Goal: Information Seeking & Learning: Learn about a topic

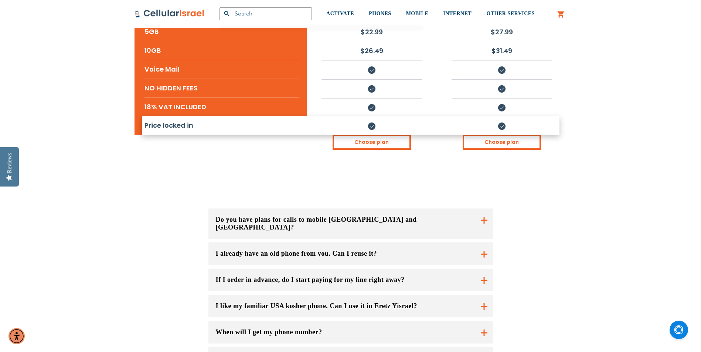
scroll to position [480, 0]
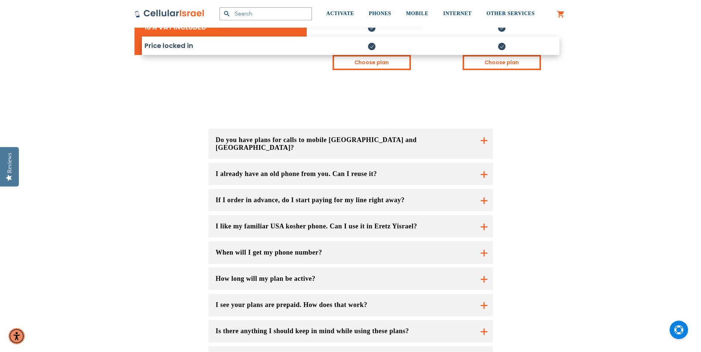
click at [482, 189] on button "If I order in advance, do I start paying for my line right away?" at bounding box center [350, 200] width 284 height 23
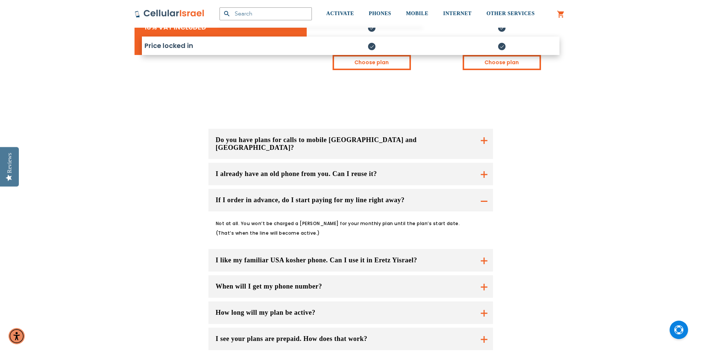
click at [482, 189] on button "If I order in advance, do I start paying for my line right away?" at bounding box center [350, 200] width 284 height 23
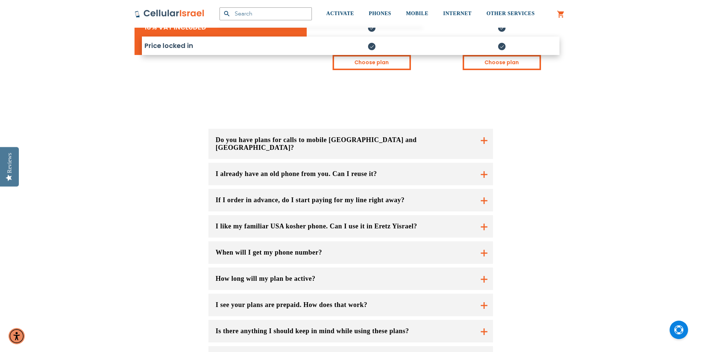
click at [481, 215] on button "I like my familiar USA kosher phone. Can I use it in Eretz Yisrael?" at bounding box center [350, 226] width 284 height 23
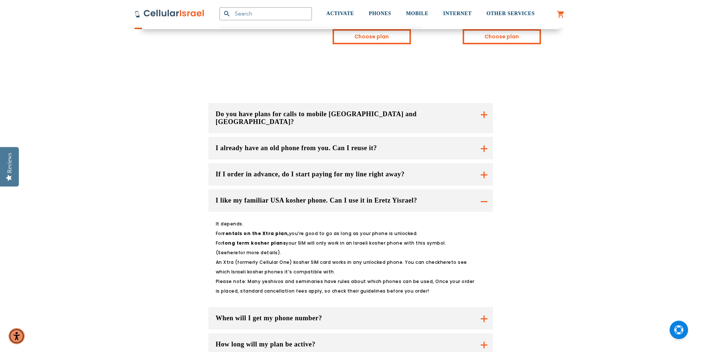
scroll to position [517, 0]
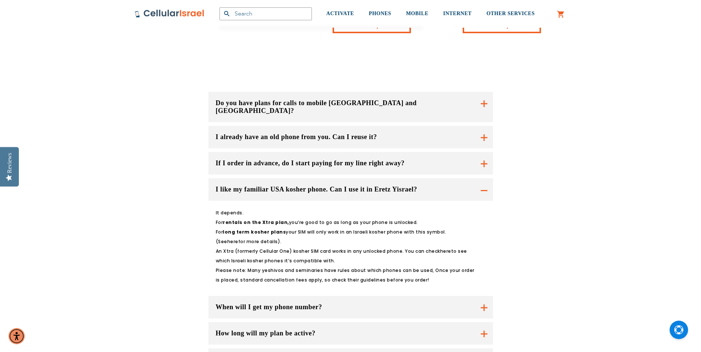
click at [486, 178] on button "I like my familiar USA kosher phone. Can I use it in Eretz Yisrael?" at bounding box center [350, 189] width 284 height 23
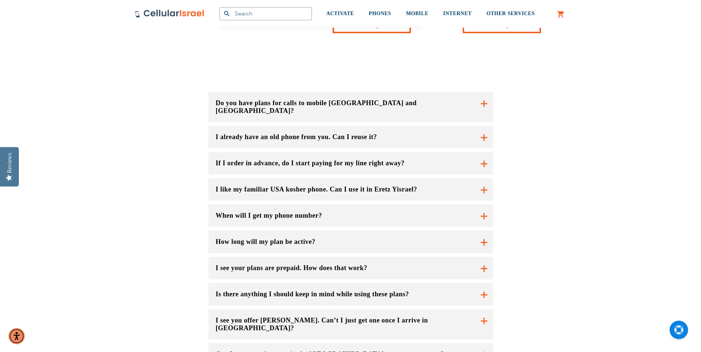
click at [485, 205] on button "When will I get my phone number?" at bounding box center [350, 216] width 284 height 23
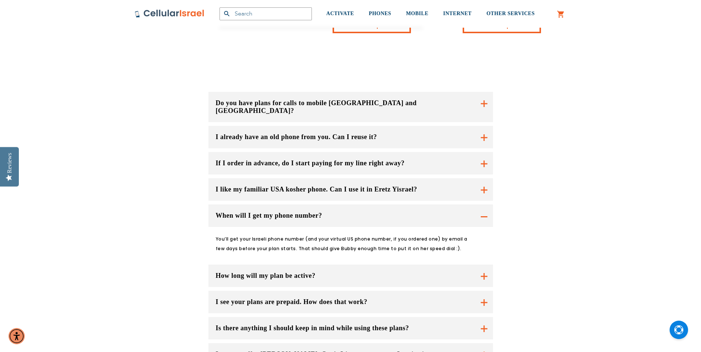
click at [483, 205] on button "When will I get my phone number?" at bounding box center [350, 216] width 284 height 23
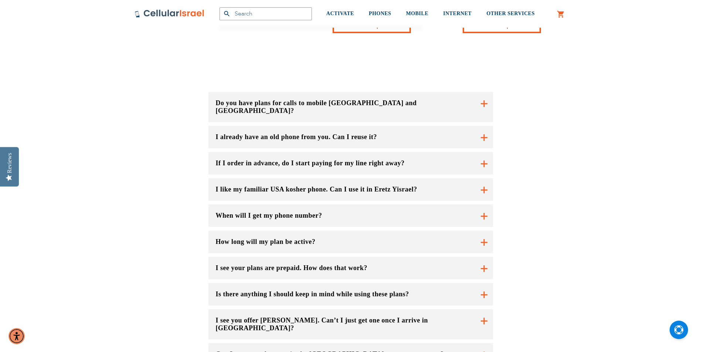
scroll to position [554, 0]
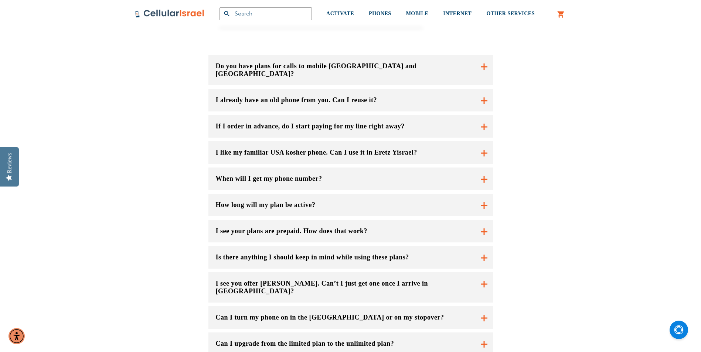
click at [483, 273] on button "I see you offer [PERSON_NAME]. Can’t I just get one once I arrive in [GEOGRAPHI…" at bounding box center [350, 288] width 284 height 30
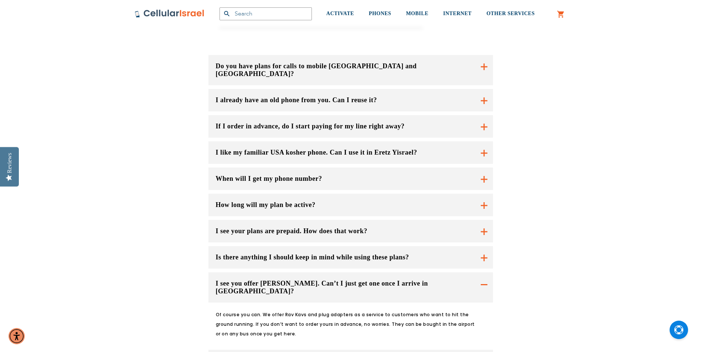
click at [485, 273] on button "I see you offer [PERSON_NAME]. Can’t I just get one once I arrive in [GEOGRAPHI…" at bounding box center [350, 288] width 284 height 30
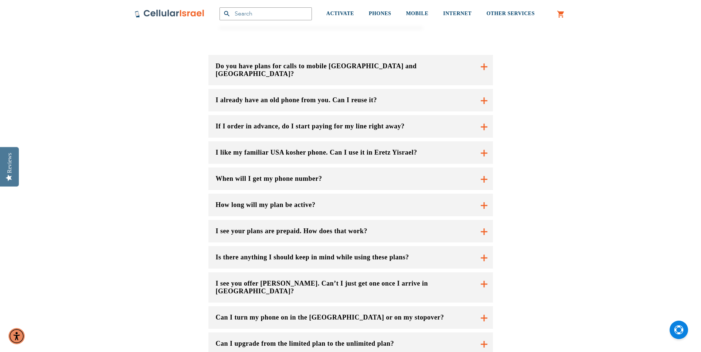
click at [485, 273] on button "Can I turn my phone on in the [GEOGRAPHIC_DATA] or on my stopover?" at bounding box center [350, 288] width 284 height 30
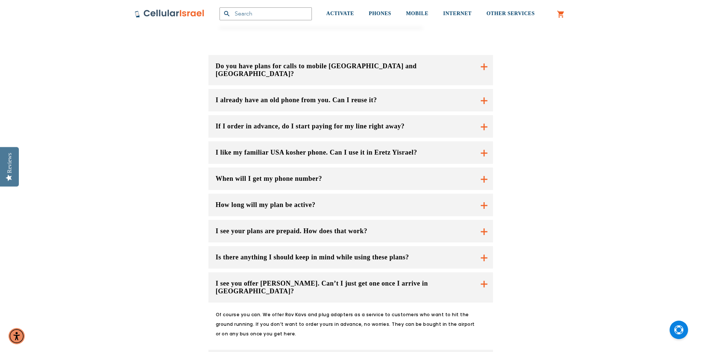
click at [483, 273] on button "I see you offer [PERSON_NAME]. Can’t I just get one once I arrive in [GEOGRAPHI…" at bounding box center [350, 288] width 284 height 30
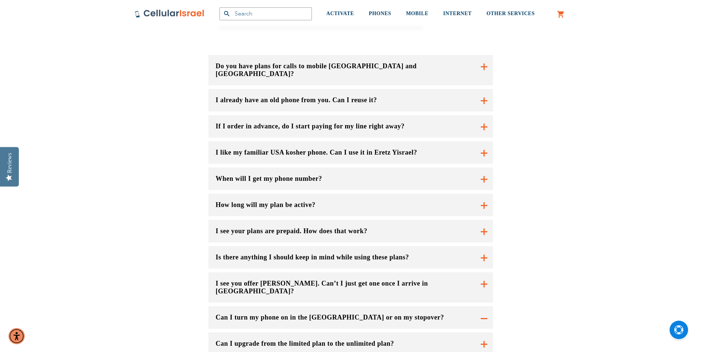
click at [482, 273] on button "Can I turn my phone on in the [GEOGRAPHIC_DATA] or on my stopover?" at bounding box center [350, 288] width 284 height 30
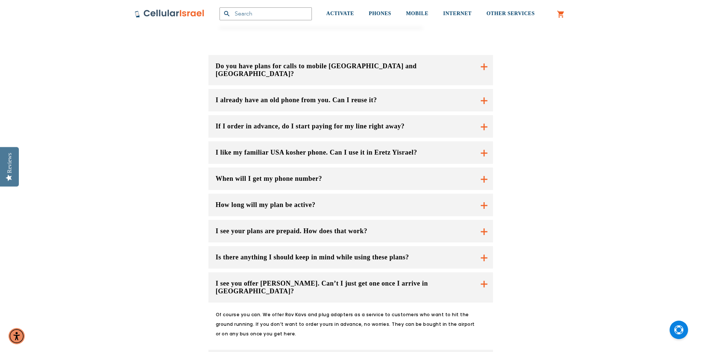
click at [479, 303] on button "Can I turn my phone on in the [GEOGRAPHIC_DATA] or on my stopover?" at bounding box center [350, 288] width 284 height 30
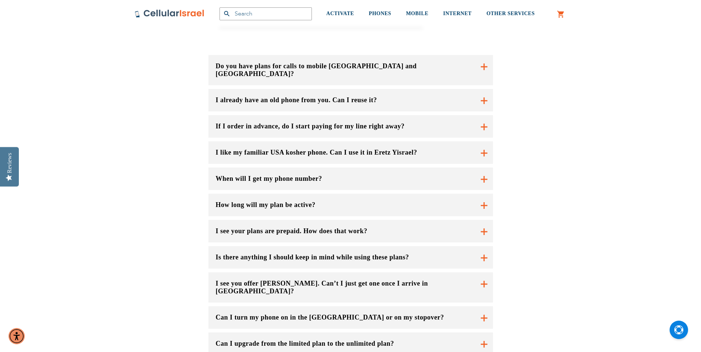
click at [479, 333] on button "Can I upgrade from the limited plan to the unlimited plan?" at bounding box center [350, 344] width 284 height 23
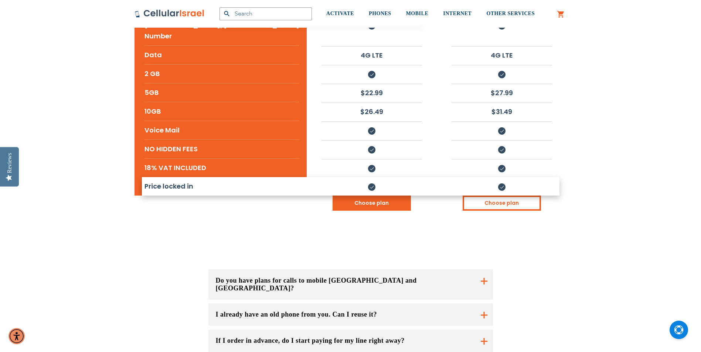
scroll to position [332, 0]
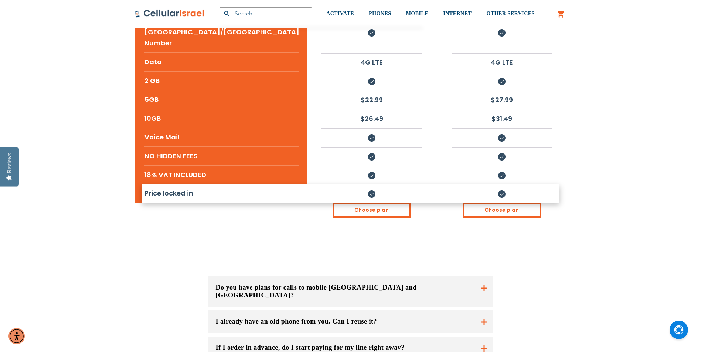
click at [485, 277] on button "Do you have plans for calls to mobile [GEOGRAPHIC_DATA] and [GEOGRAPHIC_DATA]?" at bounding box center [350, 292] width 284 height 30
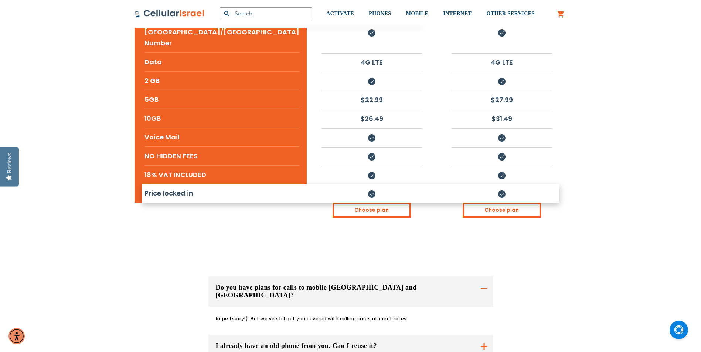
click at [485, 277] on button "Do you have plans for calls to mobile [GEOGRAPHIC_DATA] and [GEOGRAPHIC_DATA]?" at bounding box center [350, 292] width 284 height 30
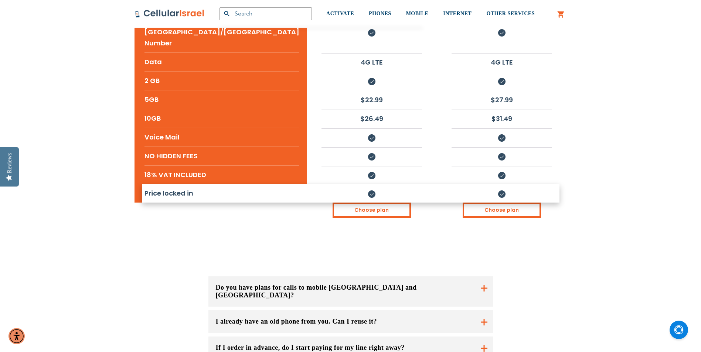
click at [484, 311] on button "I already have an old phone from you. Can I reuse it?" at bounding box center [350, 322] width 284 height 23
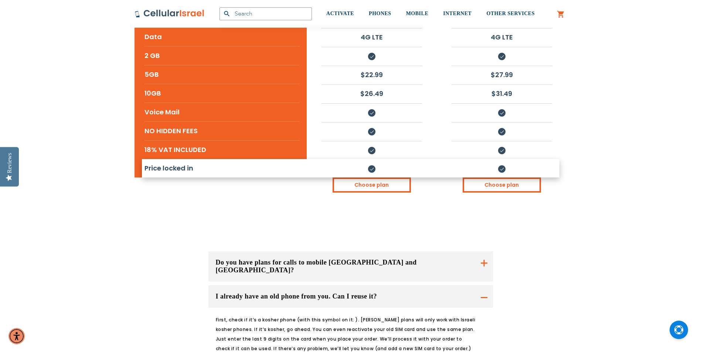
scroll to position [369, 0]
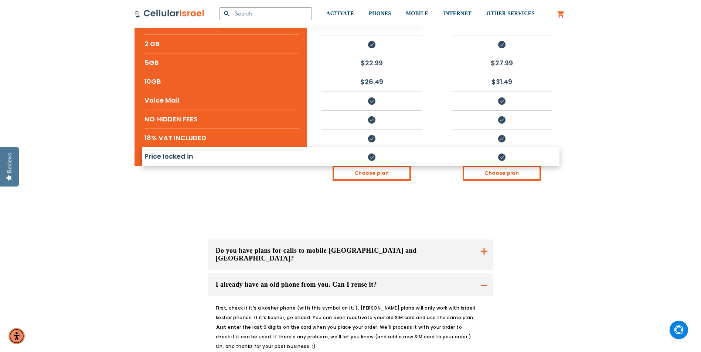
click at [479, 274] on button "I already have an old phone from you. Can I reuse it?" at bounding box center [350, 285] width 284 height 23
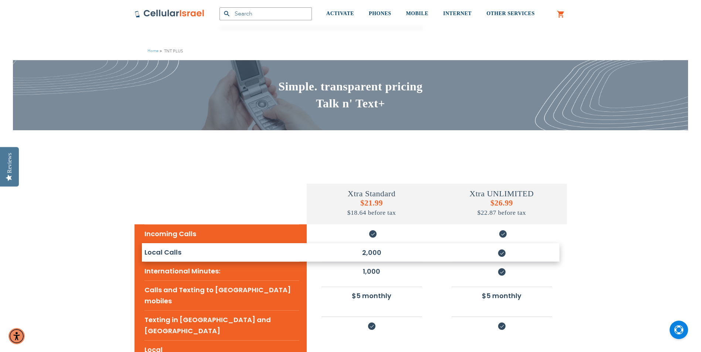
scroll to position [0, 0]
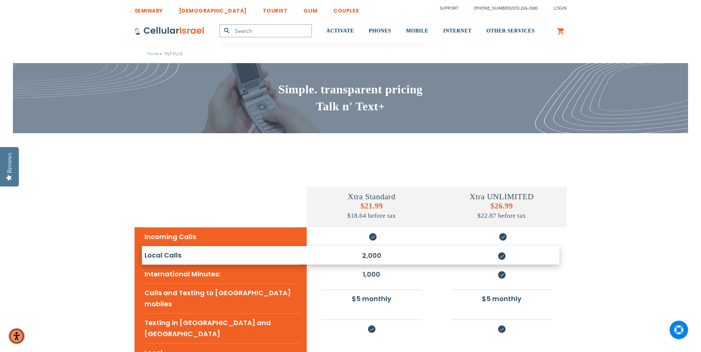
click at [139, 12] on link "SEMINARY" at bounding box center [148, 9] width 28 height 14
